Goal: Information Seeking & Learning: Learn about a topic

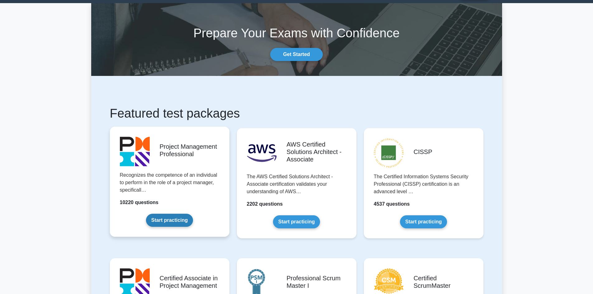
scroll to position [93, 0]
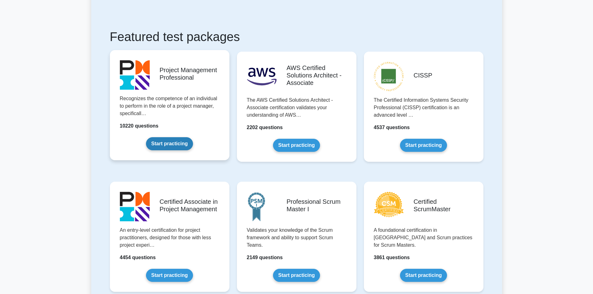
click at [168, 143] on link "Start practicing" at bounding box center [169, 143] width 47 height 13
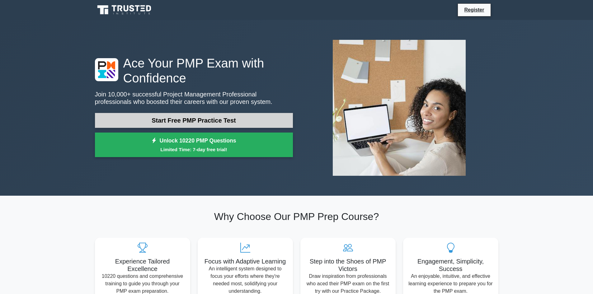
click at [160, 119] on link "Start Free PMP Practice Test" at bounding box center [194, 120] width 198 height 15
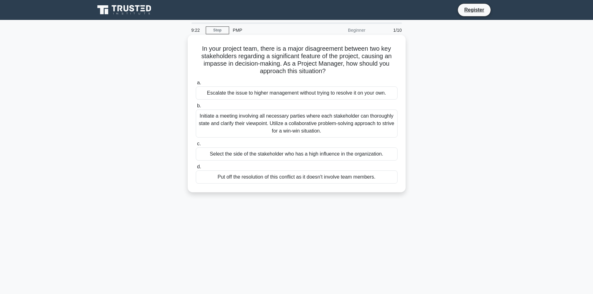
click at [243, 124] on div "Initiate a meeting involving all necessary parties where each stakeholder can t…" at bounding box center [297, 124] width 202 height 28
click at [196, 108] on input "b. Initiate a meeting involving all necessary parties where each stakeholder ca…" at bounding box center [196, 106] width 0 height 4
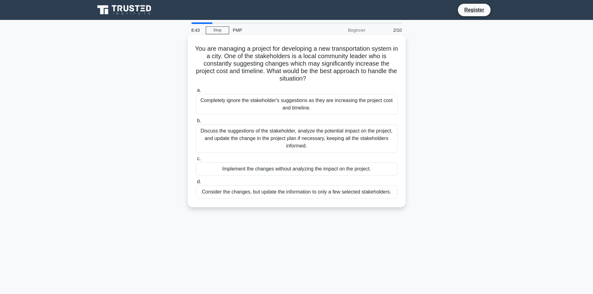
click at [344, 141] on div "Discuss the suggestions of the stakeholder, analyze the potential impact on the…" at bounding box center [297, 139] width 202 height 28
click at [196, 123] on input "b. Discuss the suggestions of the stakeholder, analyze the potential impact on …" at bounding box center [196, 121] width 0 height 4
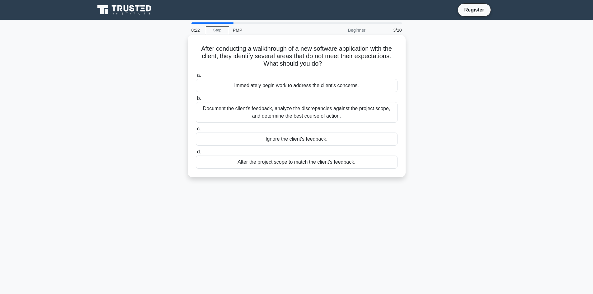
click at [249, 116] on div "Document the client's feedback, analyze the discrepancies against the project s…" at bounding box center [297, 112] width 202 height 21
click at [196, 101] on input "b. Document the client's feedback, analyze the discrepancies against the projec…" at bounding box center [196, 99] width 0 height 4
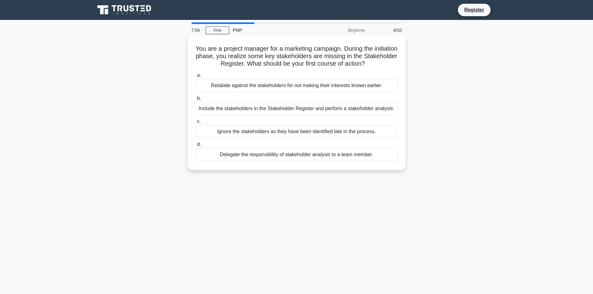
click at [292, 110] on div "Include the stakeholders in the Stakeholder Register and perform a stakeholder …" at bounding box center [297, 108] width 202 height 13
click at [196, 101] on input "b. Include the stakeholders in the Stakeholder Register and perform a stakehold…" at bounding box center [196, 99] width 0 height 4
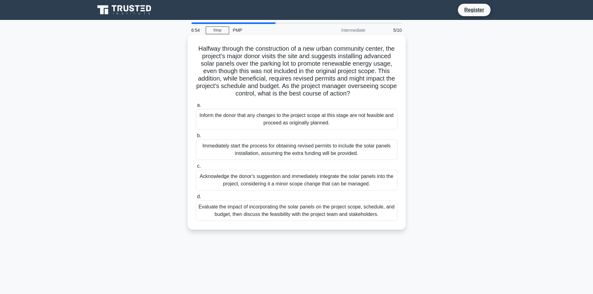
click at [275, 214] on div "Evaluate the impact of incorporating the solar panels on the project scope, sch…" at bounding box center [297, 211] width 202 height 21
click at [196, 199] on input "d. Evaluate the impact of incorporating the solar panels on the project scope, …" at bounding box center [196, 197] width 0 height 4
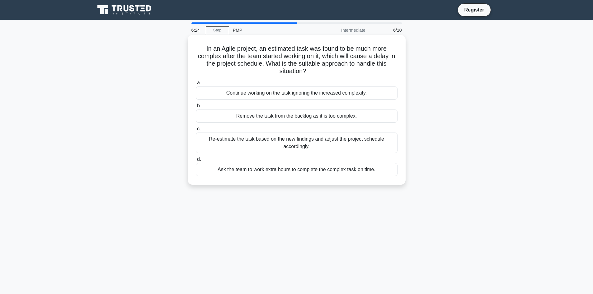
click at [264, 149] on div "Re-estimate the task based on the new findings and adjust the project schedule …" at bounding box center [297, 143] width 202 height 21
click at [196, 131] on input "c. Re-estimate the task based on the new findings and adjust the project schedu…" at bounding box center [196, 129] width 0 height 4
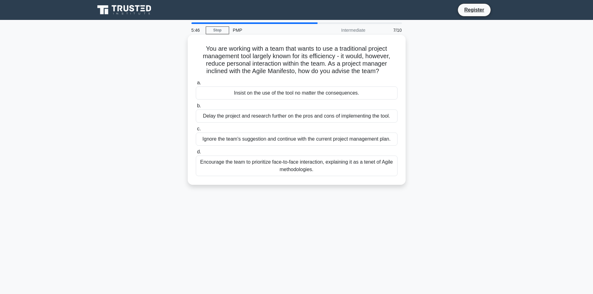
click at [254, 167] on div "Encourage the team to prioritize face-to-face interaction, explaining it as a t…" at bounding box center [297, 166] width 202 height 21
click at [196, 154] on input "d. Encourage the team to prioritize face-to-face interaction, explaining it as …" at bounding box center [196, 152] width 0 height 4
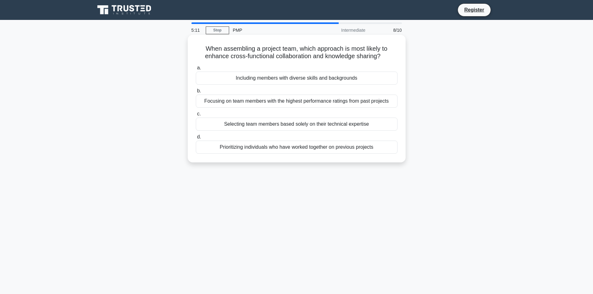
click at [258, 150] on div "Prioritizing individuals who have worked together on previous projects" at bounding box center [297, 147] width 202 height 13
click at [196, 139] on input "d. Prioritizing individuals who have worked together on previous projects" at bounding box center [196, 137] width 0 height 4
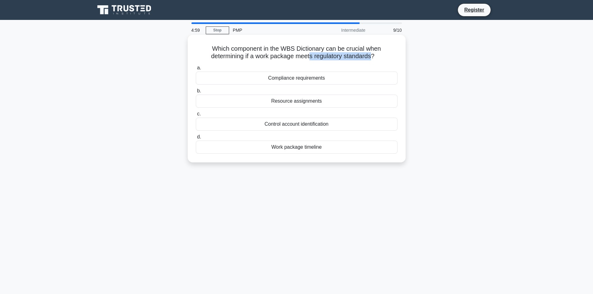
drag, startPoint x: 373, startPoint y: 58, endPoint x: 311, endPoint y: 57, distance: 62.0
click at [311, 57] on h5 "Which component in the WBS Dictionary can be crucial when determining if a work…" at bounding box center [296, 53] width 203 height 16
click at [267, 78] on div "Compliance requirements" at bounding box center [297, 78] width 202 height 13
click at [196, 70] on input "a. Compliance requirements" at bounding box center [196, 68] width 0 height 4
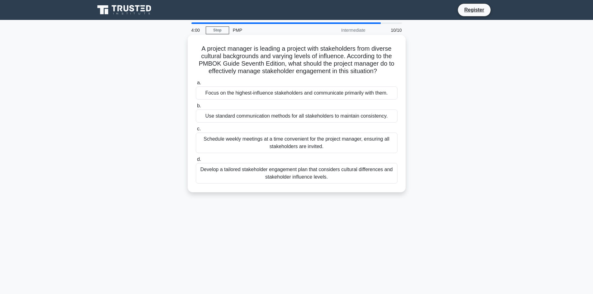
click at [257, 174] on div "Develop a tailored stakeholder engagement plan that considers cultural differen…" at bounding box center [297, 173] width 202 height 21
click at [196, 162] on input "d. Develop a tailored stakeholder engagement plan that considers cultural diffe…" at bounding box center [196, 160] width 0 height 4
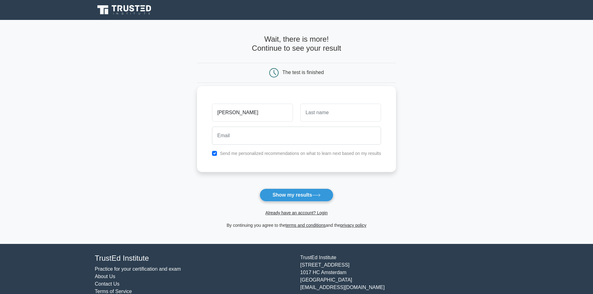
type input "Andy"
click at [321, 112] on input "text" at bounding box center [341, 113] width 81 height 18
click at [294, 135] on input "email" at bounding box center [296, 136] width 169 height 18
drag, startPoint x: 309, startPoint y: 115, endPoint x: 319, endPoint y: 115, distance: 9.3
click at [319, 115] on input "Rao" at bounding box center [341, 113] width 81 height 18
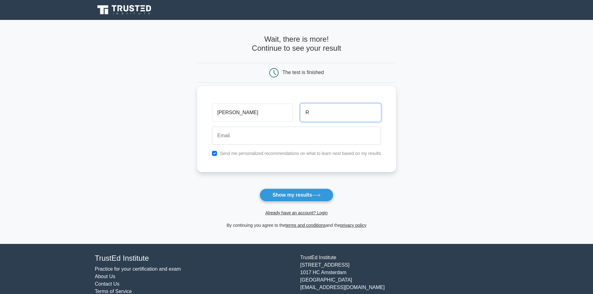
type input "R"
click at [286, 136] on input "email" at bounding box center [296, 136] width 169 height 18
type input "anandreddy.ravuri@gmail.com"
click at [215, 153] on input "checkbox" at bounding box center [214, 153] width 5 height 5
checkbox input "false"
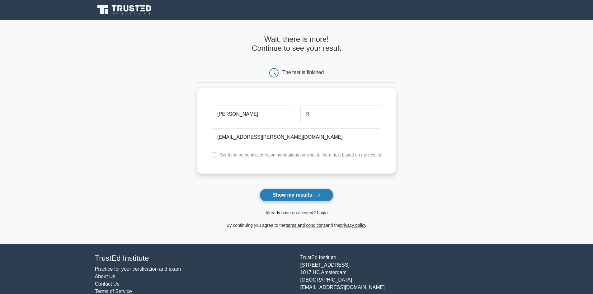
click at [277, 196] on button "Show my results" at bounding box center [297, 195] width 74 height 13
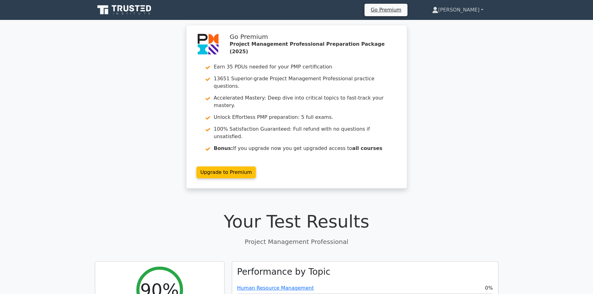
click at [484, 9] on link "[PERSON_NAME]" at bounding box center [457, 10] width 81 height 12
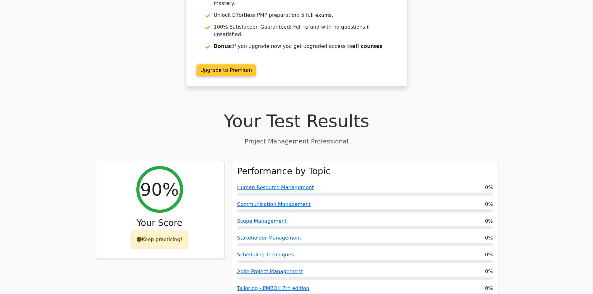
scroll to position [125, 0]
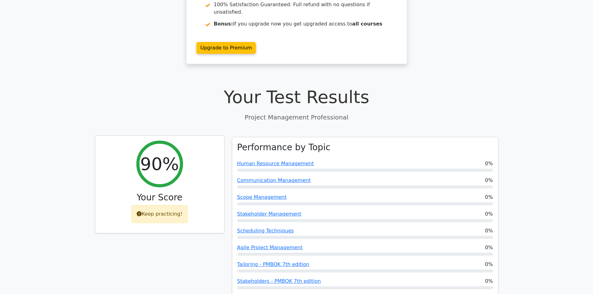
click at [169, 205] on div "Keep practicing!" at bounding box center [159, 214] width 56 height 18
click at [141, 212] on icon at bounding box center [139, 214] width 5 height 5
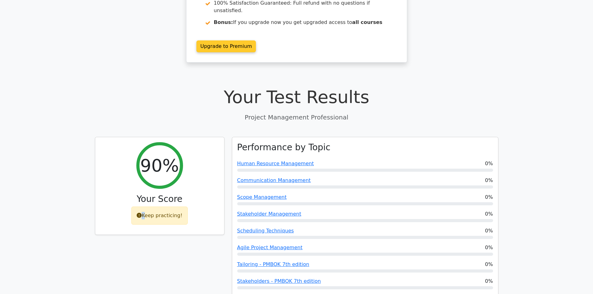
click at [226, 40] on link "Upgrade to Premium" at bounding box center [227, 46] width 60 height 12
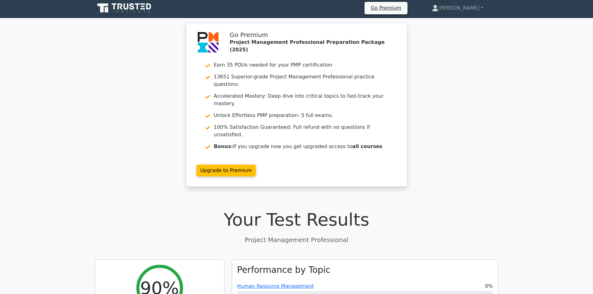
scroll to position [0, 0]
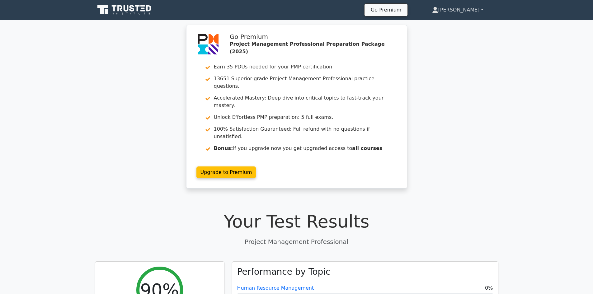
click at [478, 10] on link "[PERSON_NAME]" at bounding box center [457, 10] width 81 height 12
click at [460, 23] on link "Profile" at bounding box center [442, 25] width 49 height 10
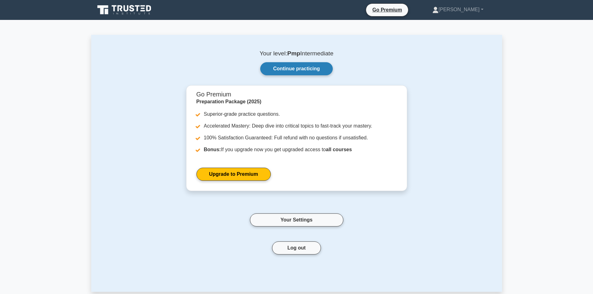
click at [287, 66] on link "Continue practicing" at bounding box center [296, 68] width 72 height 13
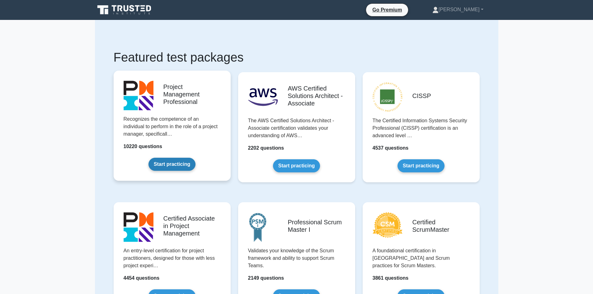
click at [155, 165] on link "Start practicing" at bounding box center [172, 164] width 47 height 13
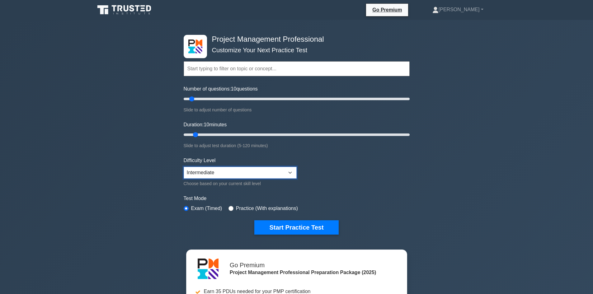
click at [220, 169] on select "Beginner Intermediate Expert" at bounding box center [240, 173] width 113 height 12
select select "expert"
click at [184, 167] on select "Beginner Intermediate Expert" at bounding box center [240, 173] width 113 height 12
click at [293, 229] on button "Start Practice Test" at bounding box center [296, 228] width 84 height 14
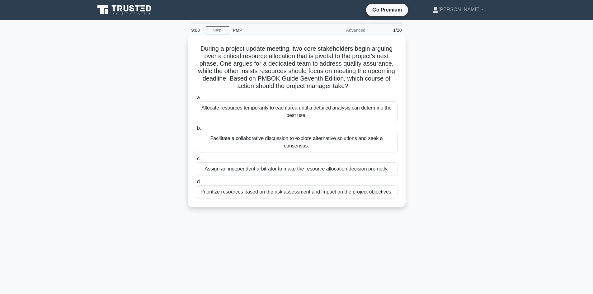
click at [288, 142] on div "Facilitate a collaborative discussion to explore alternative solutions and seek…" at bounding box center [297, 142] width 202 height 21
click at [196, 131] on input "b. Facilitate a collaborative discussion to explore alternative solutions and s…" at bounding box center [196, 128] width 0 height 4
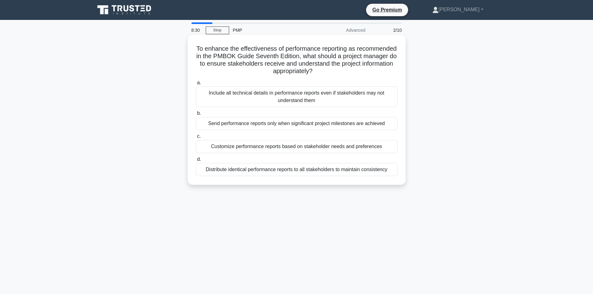
click at [280, 151] on div "Customize performance reports based on stakeholder needs and preferences" at bounding box center [297, 146] width 202 height 13
click at [196, 139] on input "c. Customize performance reports based on stakeholder needs and preferences" at bounding box center [196, 137] width 0 height 4
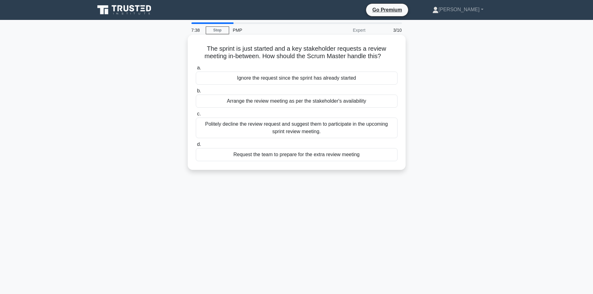
click at [233, 132] on div "Politely decline the review request and suggest them to participate in the upco…" at bounding box center [297, 128] width 202 height 21
click at [196, 116] on input "c. Politely decline the review request and suggest them to participate in the u…" at bounding box center [196, 114] width 0 height 4
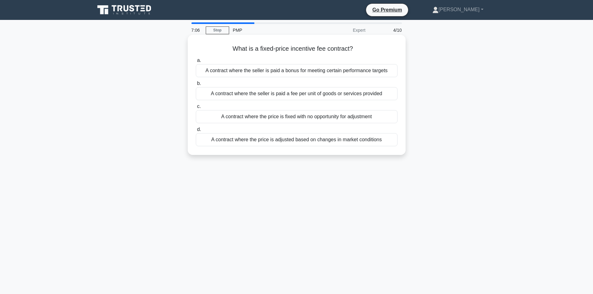
click at [280, 117] on div "A contract where the price is fixed with no opportunity for adjustment" at bounding box center [297, 116] width 202 height 13
click at [196, 109] on input "c. A contract where the price is fixed with no opportunity for adjustment" at bounding box center [196, 107] width 0 height 4
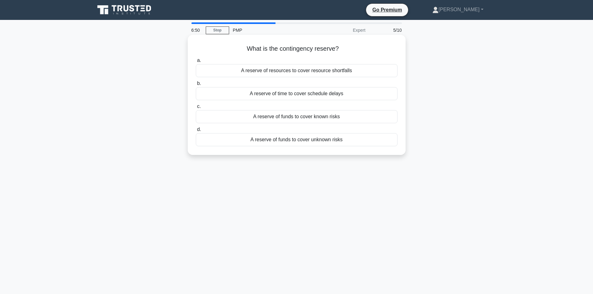
click at [307, 119] on div "A reserve of funds to cover known risks" at bounding box center [297, 116] width 202 height 13
click at [196, 109] on input "c. A reserve of funds to cover known risks" at bounding box center [196, 107] width 0 height 4
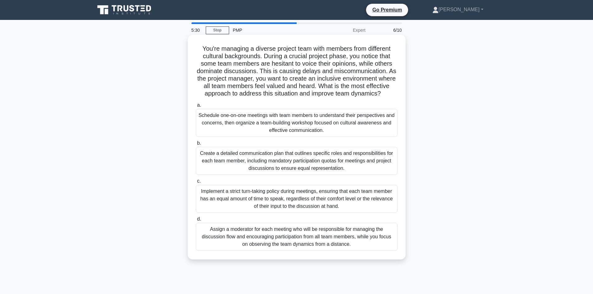
click at [263, 126] on div "Schedule one-on-one meetings with team members to understand their perspectives…" at bounding box center [297, 123] width 202 height 28
click at [196, 107] on input "a. Schedule one-on-one meetings with team members to understand their perspecti…" at bounding box center [196, 105] width 0 height 4
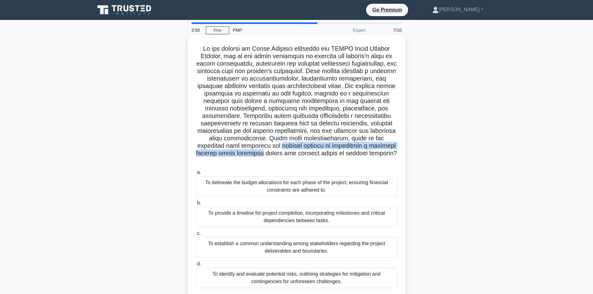
drag, startPoint x: 205, startPoint y: 146, endPoint x: 395, endPoint y: 148, distance: 190.0
click at [395, 148] on h5 ".spinner_0XTQ{transform-origin:center;animation:spinner_y6GP .75s linear infini…" at bounding box center [296, 105] width 203 height 120
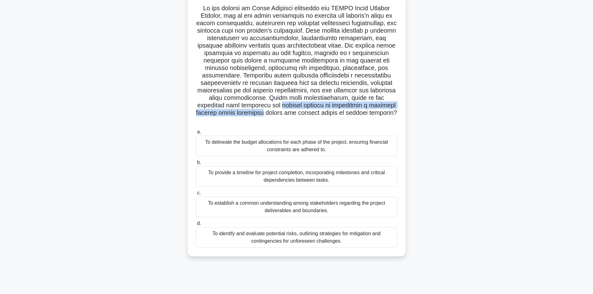
scroll to position [42, 0]
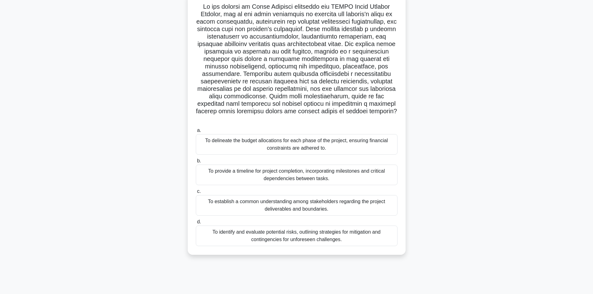
click at [257, 198] on div "To establish a common understanding among stakeholders regarding the project de…" at bounding box center [297, 205] width 202 height 21
click at [196, 194] on input "c. To establish a common understanding among stakeholders regarding the project…" at bounding box center [196, 192] width 0 height 4
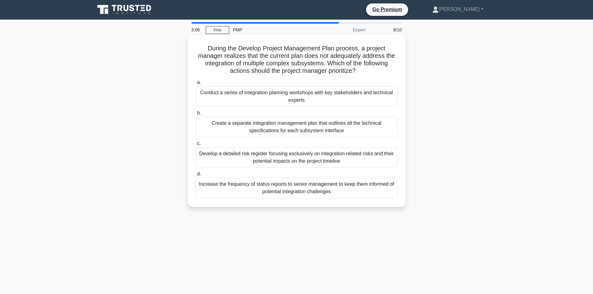
scroll to position [0, 0]
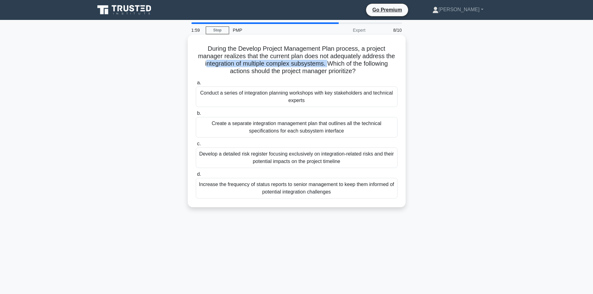
drag, startPoint x: 202, startPoint y: 65, endPoint x: 329, endPoint y: 67, distance: 126.8
click at [329, 67] on h5 "During the Develop Project Management Plan process, a project manager realizes …" at bounding box center [296, 60] width 203 height 31
click at [264, 127] on div "Create a separate integration management plan that outlines all the technical s…" at bounding box center [297, 127] width 202 height 21
click at [196, 116] on input "b. Create a separate integration management plan that outlines all the technica…" at bounding box center [196, 114] width 0 height 4
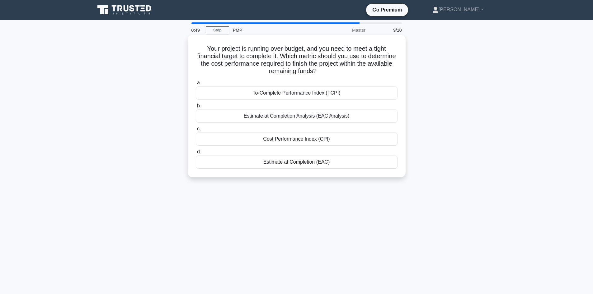
click at [267, 162] on div "Estimate at Completion (EAC)" at bounding box center [297, 162] width 202 height 13
click at [196, 154] on input "d. Estimate at Completion (EAC)" at bounding box center [196, 152] width 0 height 4
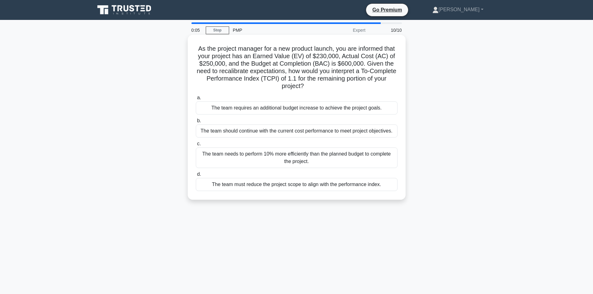
click at [256, 135] on div "The team should continue with the current cost performance to meet project obje…" at bounding box center [297, 131] width 202 height 13
click at [196, 123] on input "b. The team should continue with the current cost performance to meet project o…" at bounding box center [196, 121] width 0 height 4
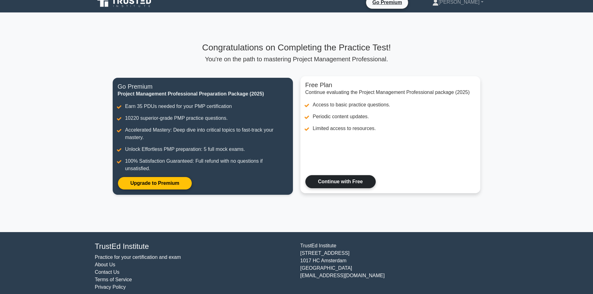
scroll to position [14, 0]
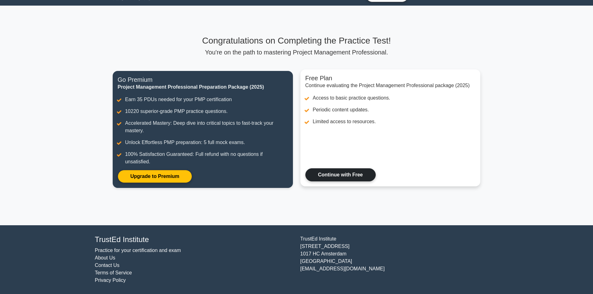
click at [328, 176] on link "Continue with Free" at bounding box center [341, 175] width 70 height 13
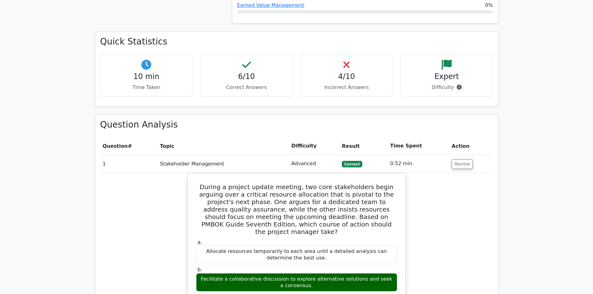
scroll to position [436, 0]
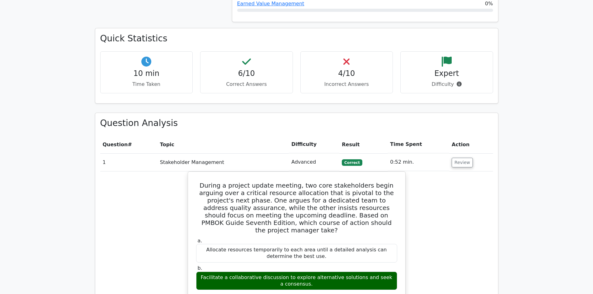
click at [345, 81] on p "Incorrect Answers" at bounding box center [347, 84] width 82 height 7
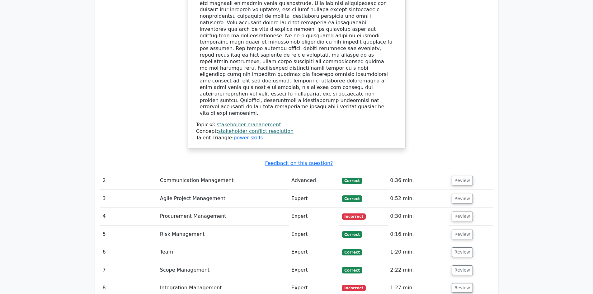
scroll to position [810, 0]
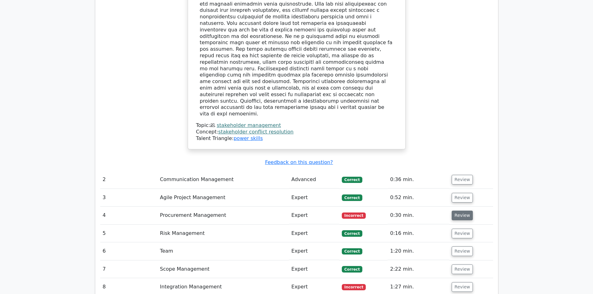
click at [461, 211] on button "Review" at bounding box center [462, 216] width 21 height 10
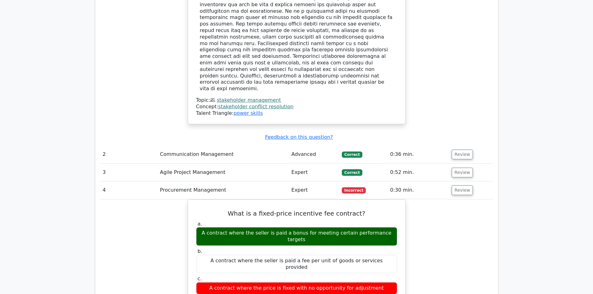
scroll to position [903, 0]
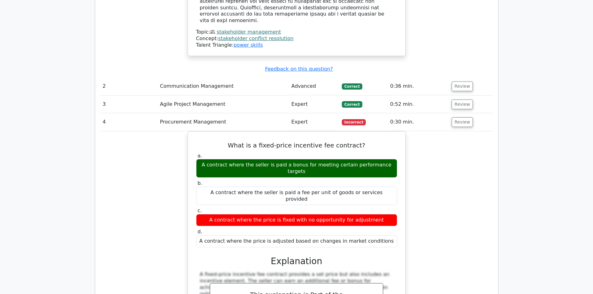
click at [471, 131] on div "What is a fixed-price incentive fee contract? a. A contract where the seller is…" at bounding box center [296, 252] width 393 height 243
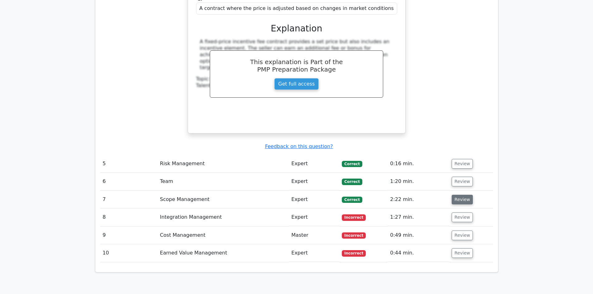
scroll to position [1153, 0]
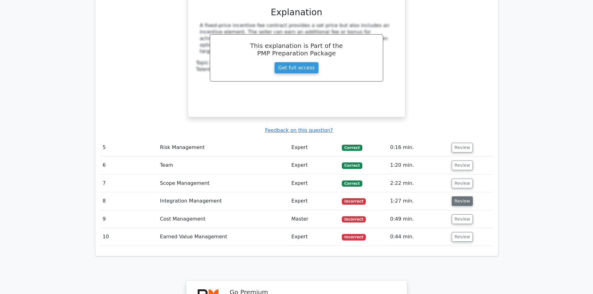
click at [460, 197] on button "Review" at bounding box center [462, 202] width 21 height 10
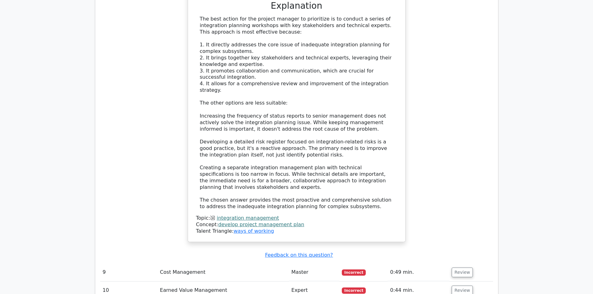
scroll to position [1526, 0]
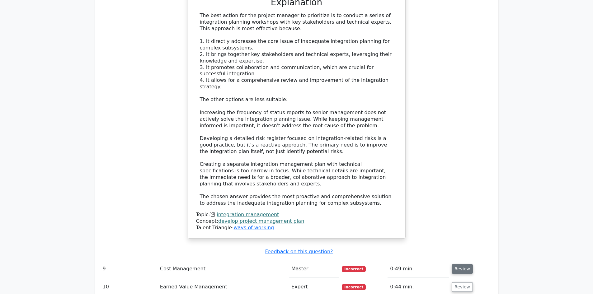
click at [457, 264] on button "Review" at bounding box center [462, 269] width 21 height 10
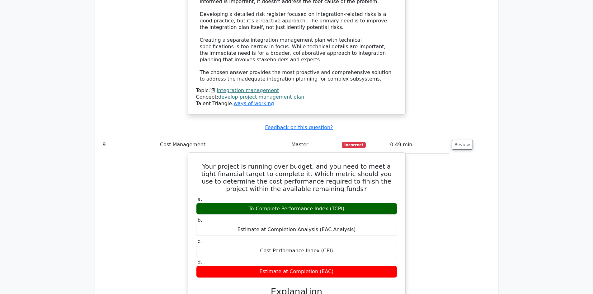
scroll to position [1651, 0]
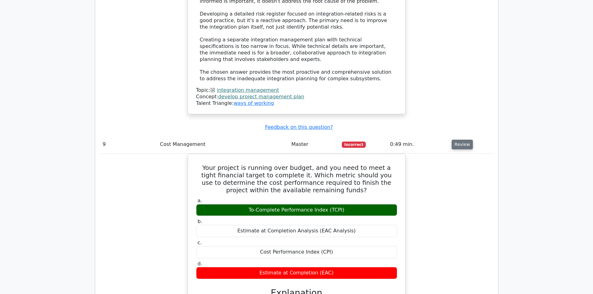
click at [466, 140] on button "Review" at bounding box center [462, 145] width 21 height 10
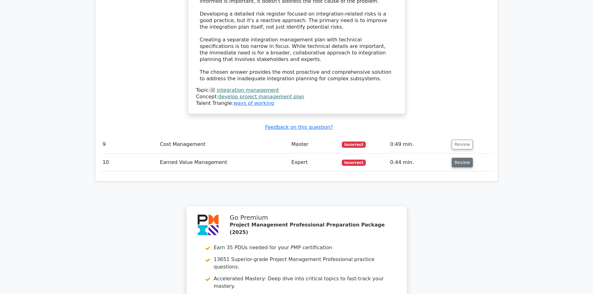
click at [461, 158] on button "Review" at bounding box center [462, 163] width 21 height 10
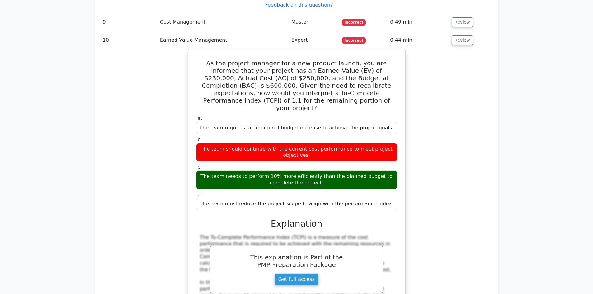
scroll to position [1838, 0]
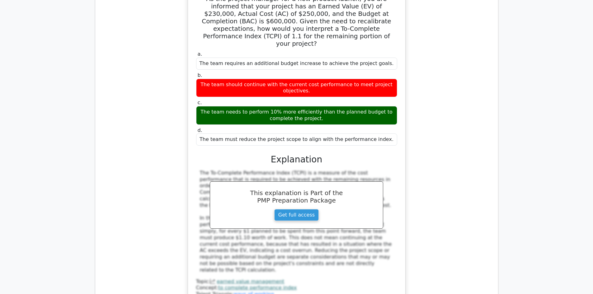
click at [153, 109] on div "As the project manager for a new product launch, you are informed that your pro…" at bounding box center [296, 149] width 393 height 329
